Goal: Transaction & Acquisition: Purchase product/service

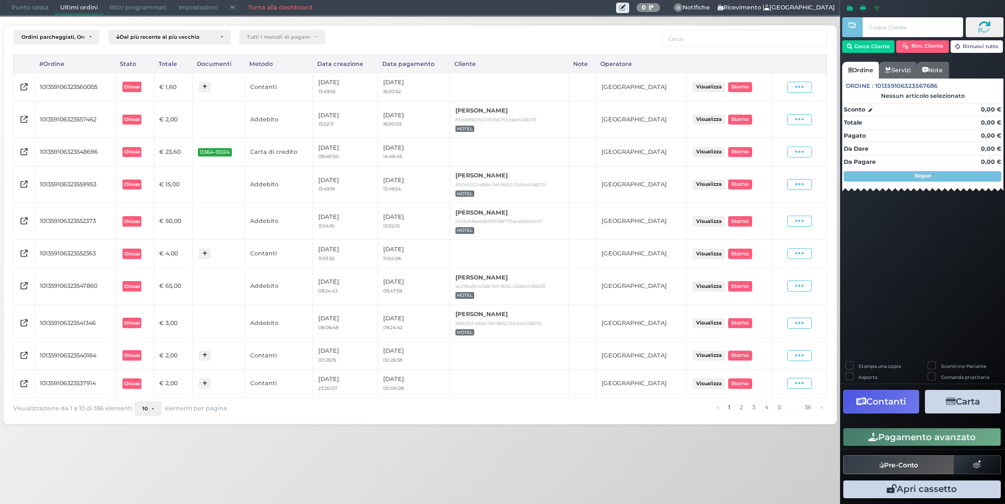
click at [28, 9] on span "Punto cassa" at bounding box center [30, 8] width 49 height 15
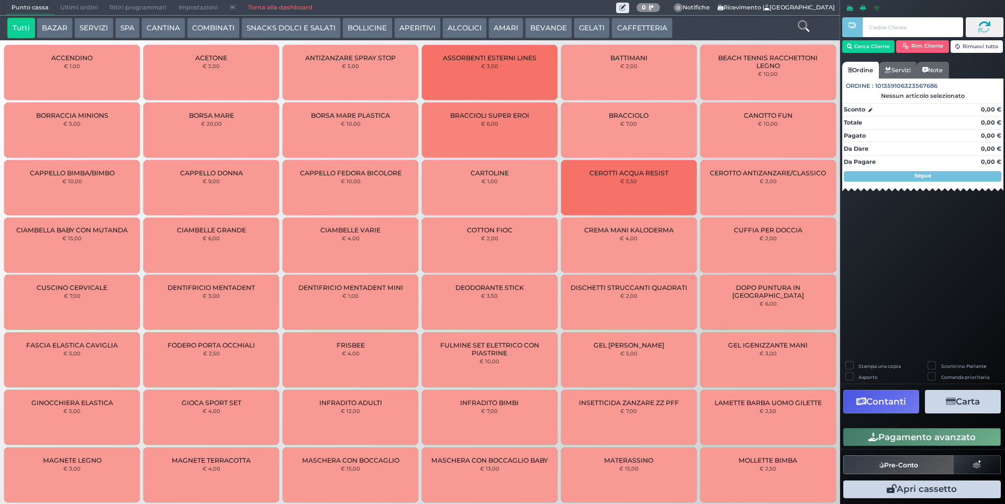
click at [288, 31] on button "SNACKS DOLCI E SALATI" at bounding box center [290, 28] width 99 height 21
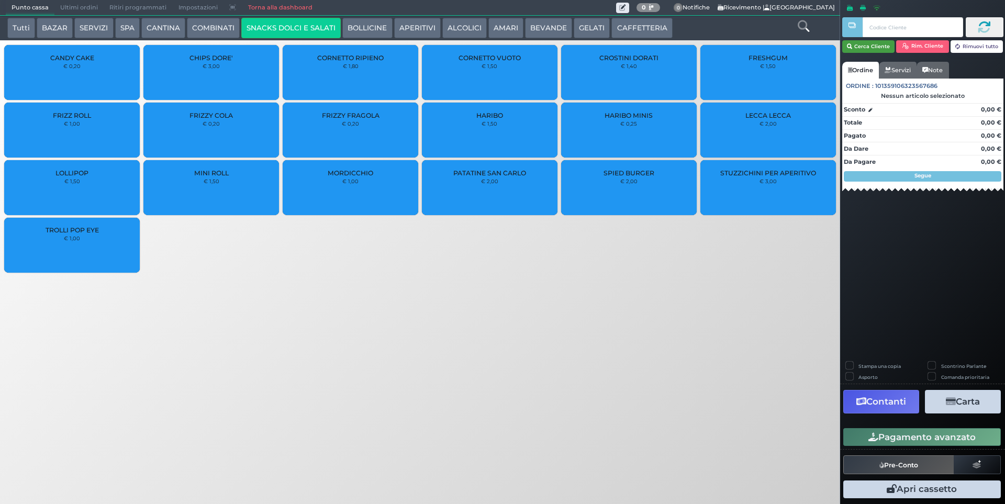
click at [868, 49] on button "Cerca Cliente" at bounding box center [869, 46] width 53 height 13
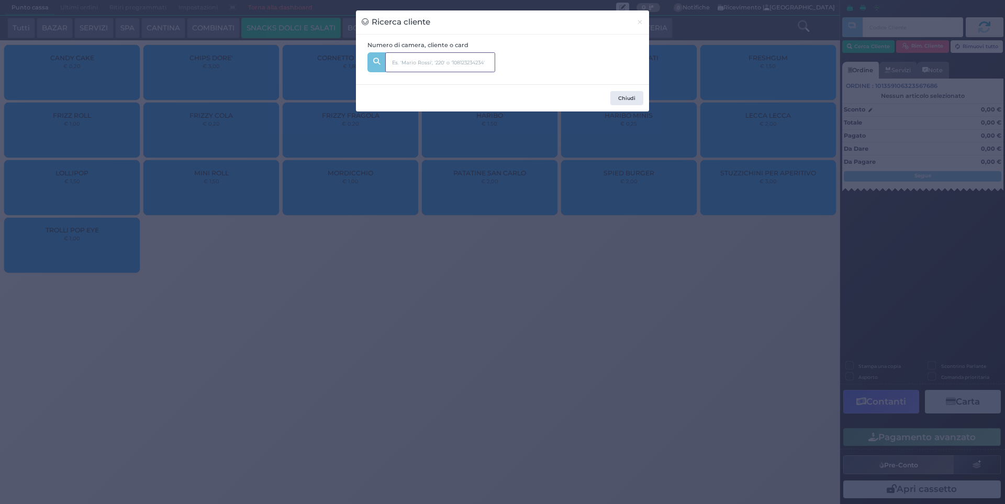
click at [439, 63] on input "text" at bounding box center [440, 62] width 110 height 20
type input "231"
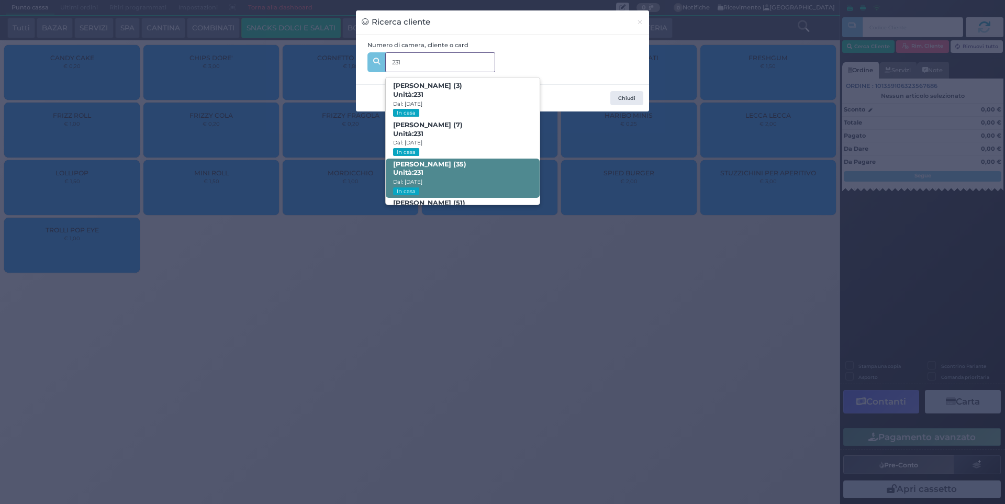
scroll to position [50, 0]
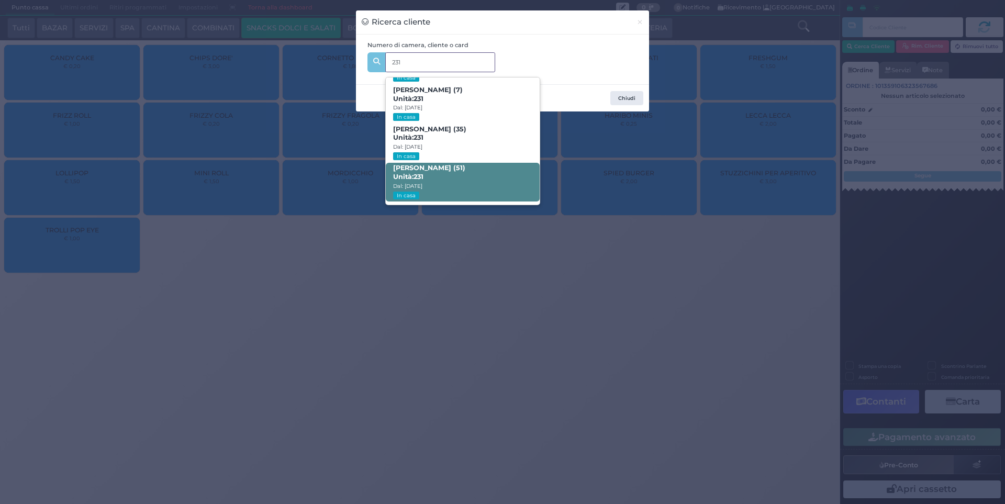
click at [445, 175] on span "[PERSON_NAME] (51) Unità: 231 Dal: [DATE] In casa" at bounding box center [462, 182] width 153 height 39
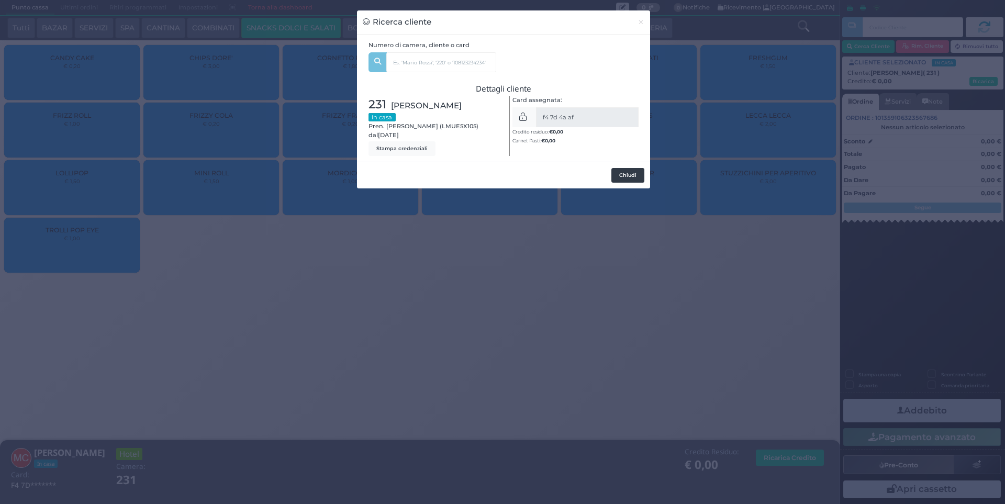
click at [624, 173] on button "Chiudi" at bounding box center [628, 175] width 33 height 15
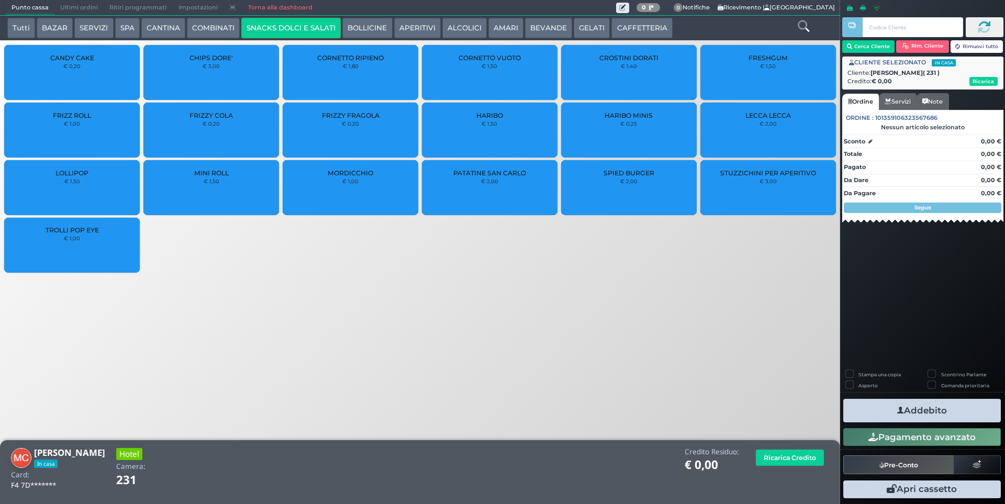
click at [196, 66] on div "CHIPS DORE' € 3,00" at bounding box center [211, 72] width 136 height 55
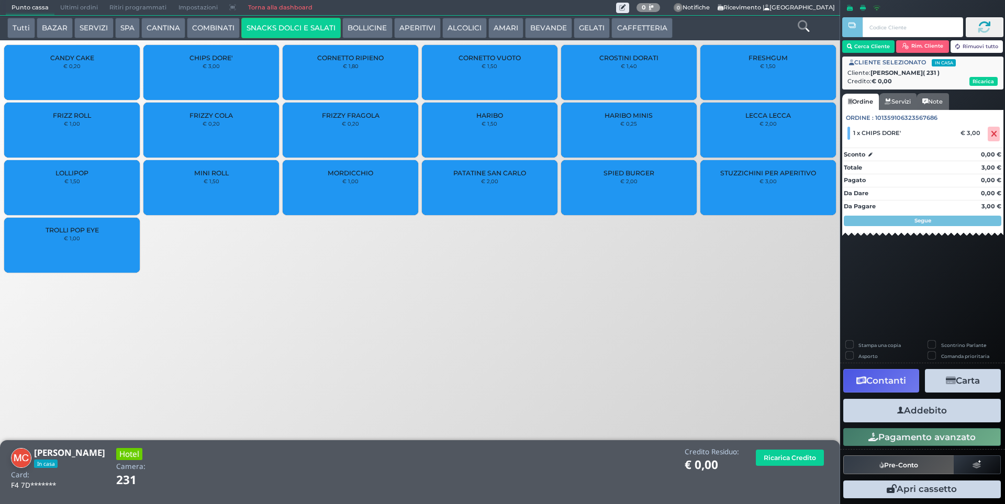
click at [944, 408] on button "Addebito" at bounding box center [923, 411] width 158 height 24
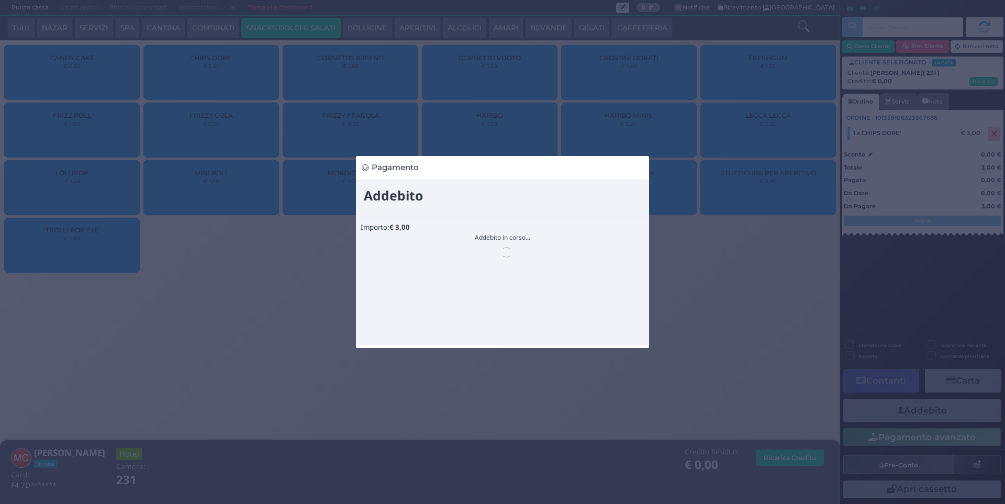
scroll to position [0, 0]
